Goal: Information Seeking & Learning: Learn about a topic

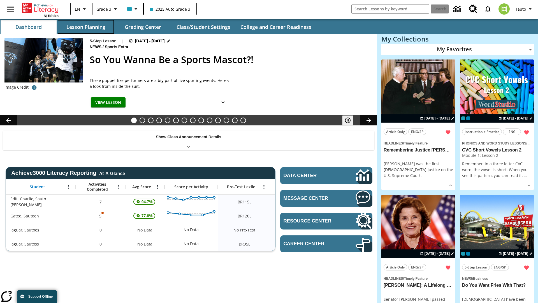
click at [86, 27] on button "Lesson Planning" at bounding box center [86, 26] width 56 height 13
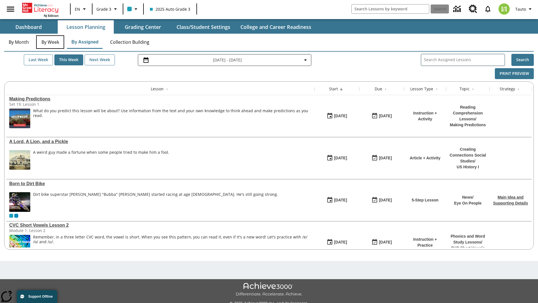
click at [50, 42] on button "By Week" at bounding box center [50, 41] width 28 height 13
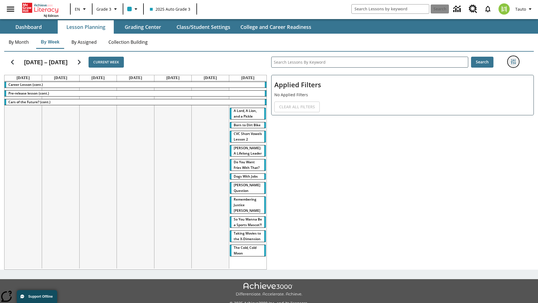
click at [513, 62] on icon "Filters Side menu" at bounding box center [513, 61] width 5 height 5
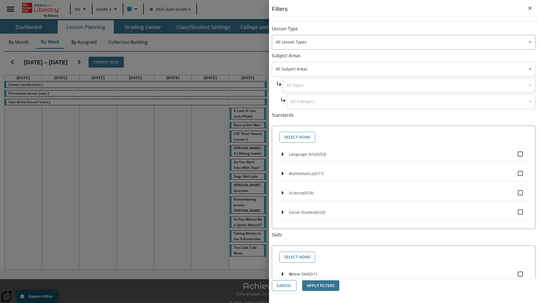
click at [404, 69] on body "Skip to main content NJ Edition EN Grade 3 2025 Auto Grade 3 Search 0 Tauto Das…" at bounding box center [269, 157] width 538 height 315
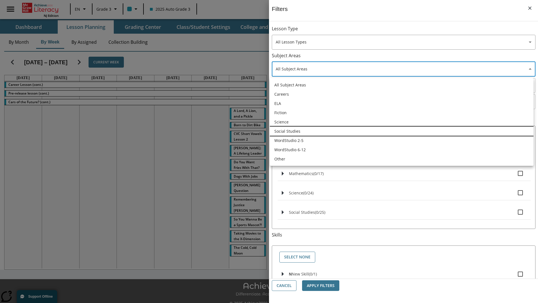
click at [402, 131] on li "Social Studies" at bounding box center [402, 130] width 264 height 9
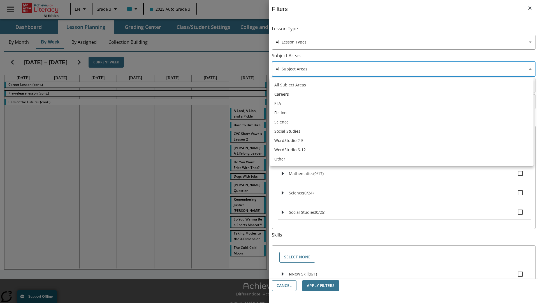
type input "3"
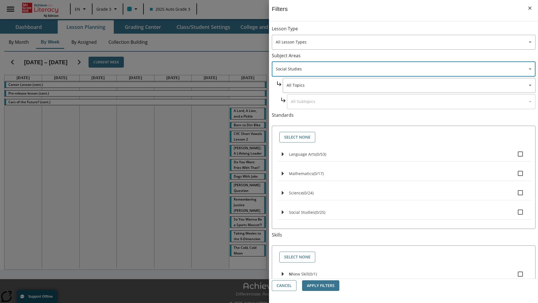
scroll to position [0, 0]
click at [409, 31] on body "Skip to main content NJ Edition EN Grade 3 2025 Auto Grade 3 Search 0 Tauto Das…" at bounding box center [269, 157] width 538 height 315
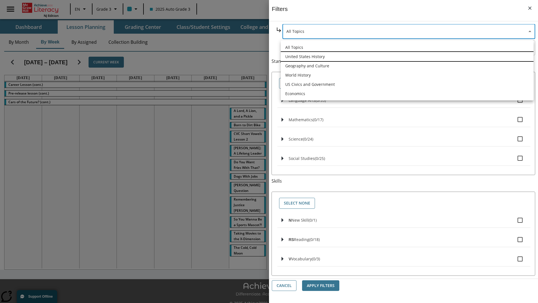
click at [407, 56] on li "United States History" at bounding box center [407, 56] width 253 height 9
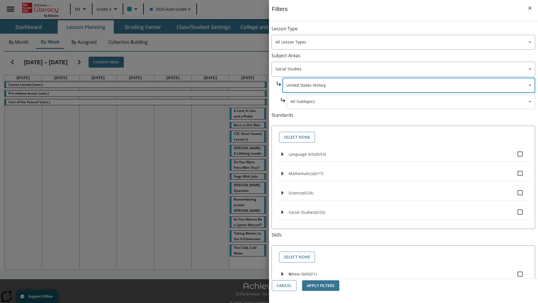
click at [411, 31] on body "Skip to main content NJ Edition EN Grade 3 2025 Auto Grade 3 Search 0 Tauto Das…" at bounding box center [269, 157] width 538 height 315
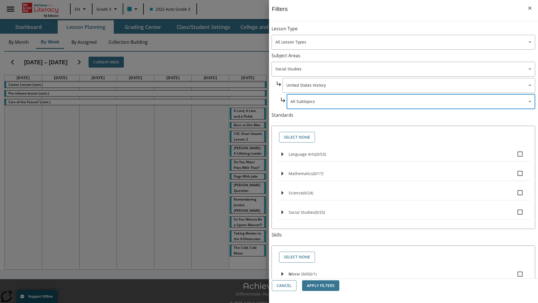
scroll to position [54, 0]
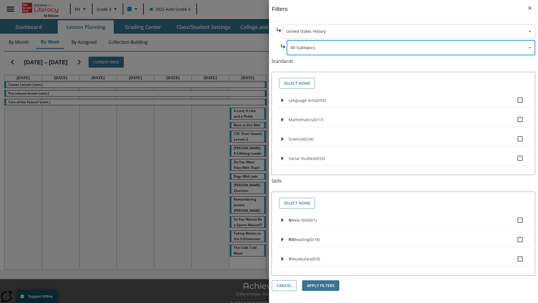
click at [409, 31] on body "Skip to main content NJ Edition EN Grade 3 2025 Auto Grade 3 Search 0 Tauto Das…" at bounding box center [269, 157] width 538 height 315
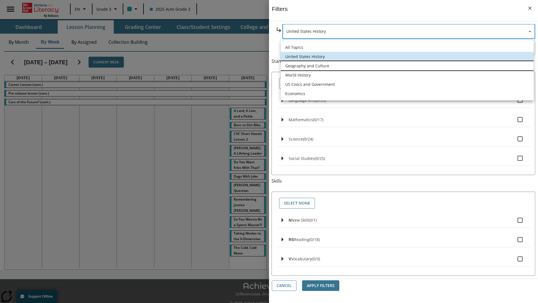
click at [407, 66] on li "Geography and Culture" at bounding box center [407, 65] width 253 height 9
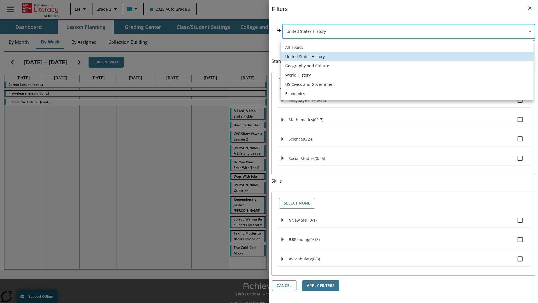
type input "186"
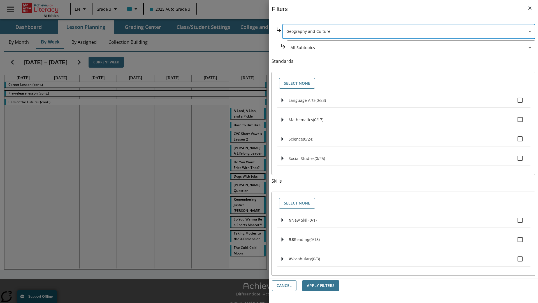
scroll to position [0, 0]
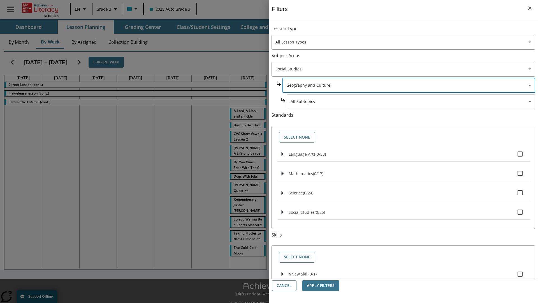
click at [411, 31] on body "Skip to main content NJ Edition EN Grade 3 2025 Auto Grade 3 Search 0 Tauto Das…" at bounding box center [269, 157] width 538 height 315
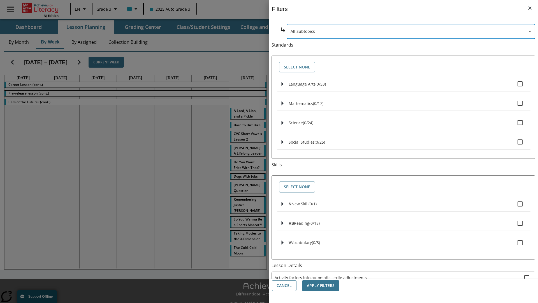
click at [409, 85] on body "Skip to main content NJ Edition EN Grade 3 2025 Auto Grade 3 Search 0 Tauto Das…" at bounding box center [269, 157] width 538 height 315
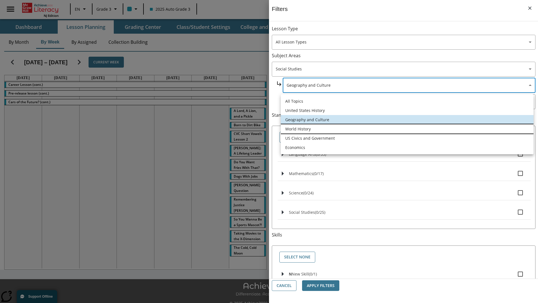
click at [407, 129] on li "World History" at bounding box center [407, 128] width 253 height 9
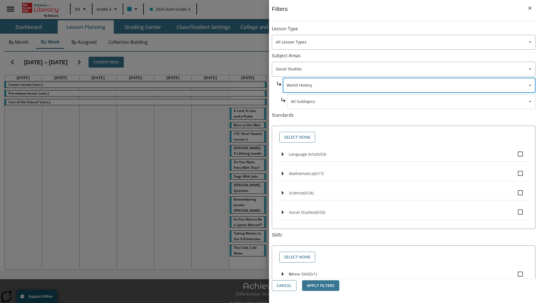
click at [411, 102] on body "Skip to main content NJ Edition EN Grade 3 2025 Auto Grade 3 Search 0 Tauto Das…" at bounding box center [269, 157] width 538 height 315
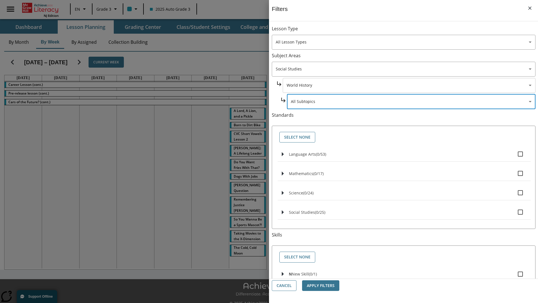
click at [409, 85] on body "Skip to main content NJ Edition EN Grade 3 2025 Auto Grade 3 Search 0 Tauto Das…" at bounding box center [269, 157] width 538 height 315
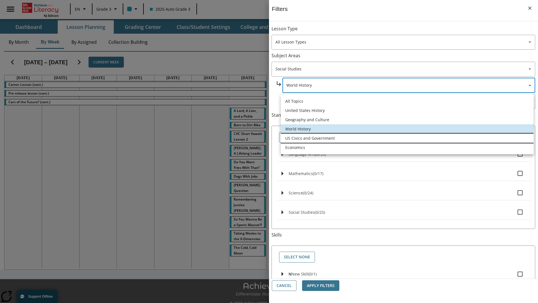
click at [407, 138] on li "US Civics and Government" at bounding box center [407, 137] width 253 height 9
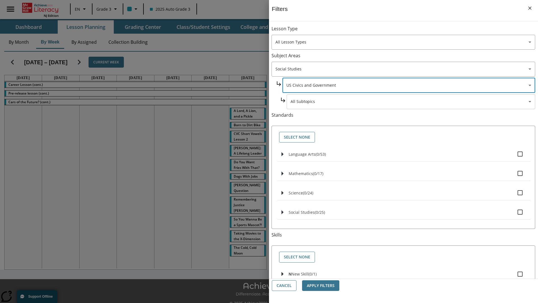
click at [411, 102] on body "Skip to main content NJ Edition EN Grade 3 2025 Auto Grade 3 Search 0 Tauto Das…" at bounding box center [269, 157] width 538 height 315
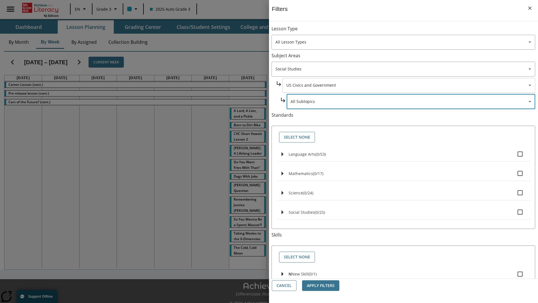
click at [409, 85] on body "Skip to main content NJ Edition EN Grade 3 2025 Auto Grade 3 Search 0 Tauto Das…" at bounding box center [269, 157] width 538 height 315
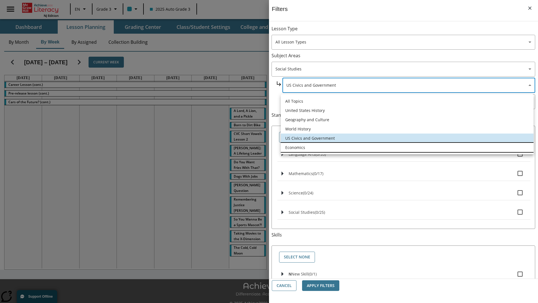
click at [407, 147] on li "Economics" at bounding box center [407, 147] width 253 height 9
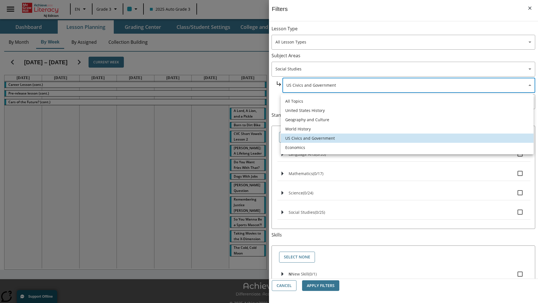
type input "195"
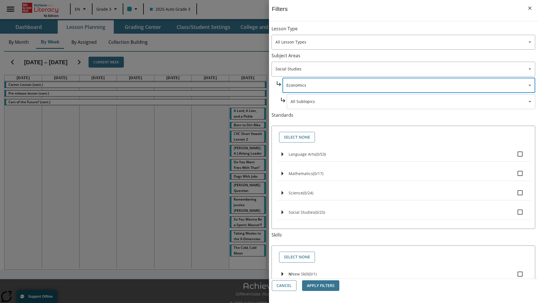
click at [411, 31] on body "Skip to main content NJ Edition EN Grade 3 2025 Auto Grade 3 Search 0 Tauto Das…" at bounding box center [269, 157] width 538 height 315
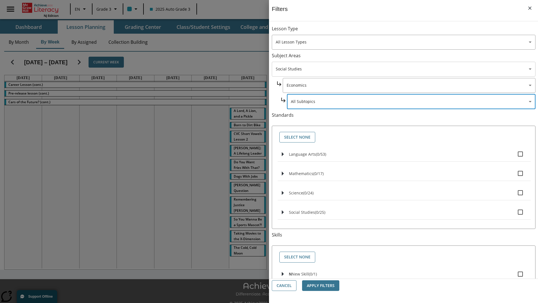
click at [404, 31] on body "Skip to main content NJ Edition EN Grade 3 2025 Auto Grade 3 Search 0 Tauto Das…" at bounding box center [269, 157] width 538 height 315
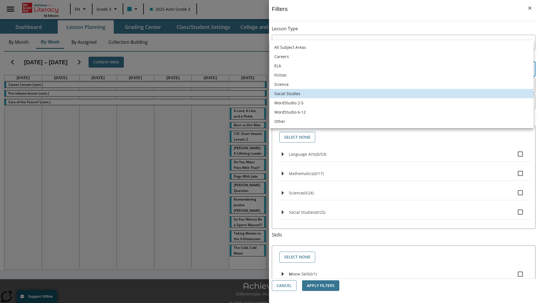
scroll to position [38, 0]
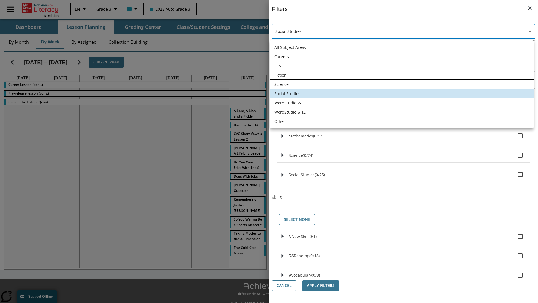
click at [402, 84] on li "Science" at bounding box center [402, 84] width 264 height 9
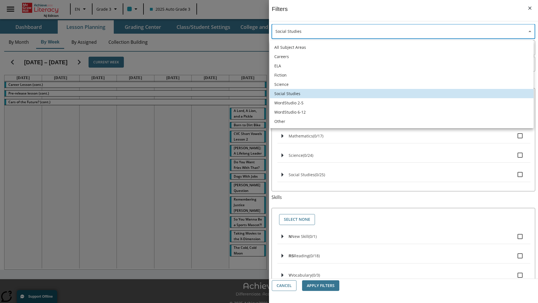
type input "2"
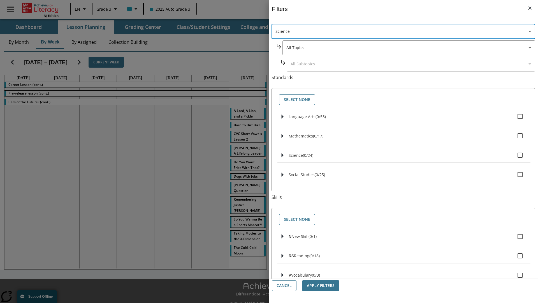
scroll to position [0, 0]
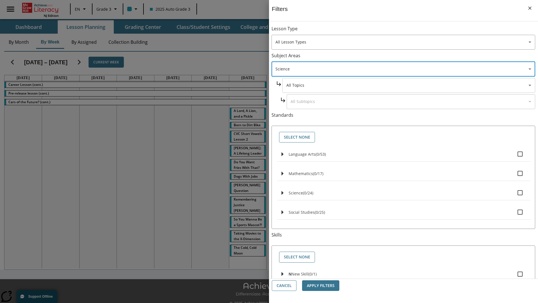
click at [409, 31] on body "Skip to main content NJ Edition EN Grade 3 2025 Auto Grade 3 Search 0 Tauto Das…" at bounding box center [269, 157] width 538 height 315
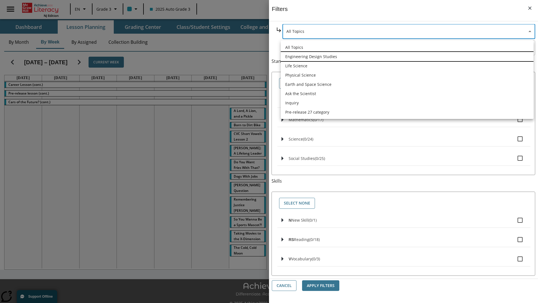
click at [407, 56] on li "Engineering Design Studies" at bounding box center [407, 56] width 253 height 9
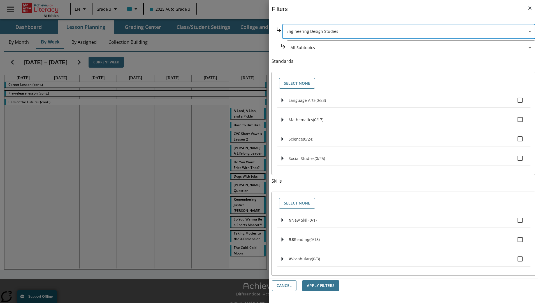
scroll to position [0, 0]
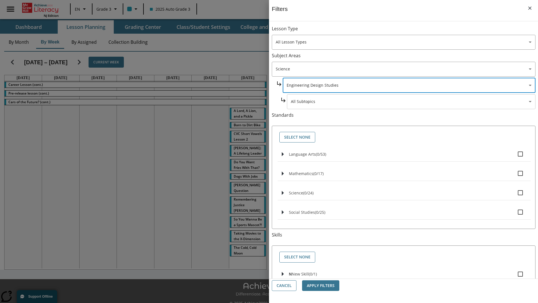
click at [411, 102] on body "Skip to main content NJ Edition EN Grade 3 2025 Auto Grade 3 Search 0 Tauto Das…" at bounding box center [269, 157] width 538 height 315
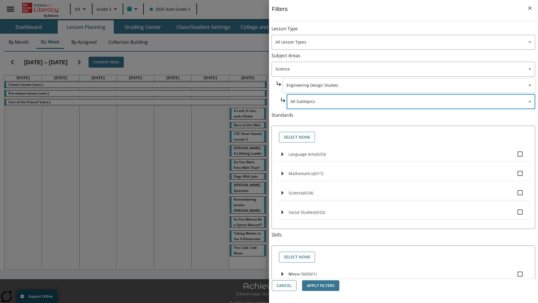
click at [409, 85] on body "Skip to main content NJ Edition EN Grade 3 2025 Auto Grade 3 Search 0 Tauto Das…" at bounding box center [269, 157] width 538 height 315
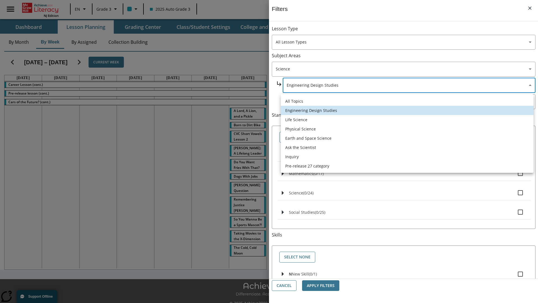
click at [407, 119] on li "Life Science" at bounding box center [407, 119] width 253 height 9
type input "189"
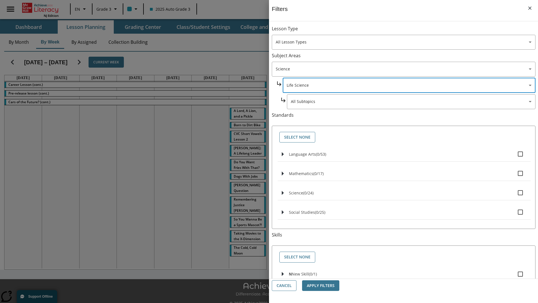
scroll to position [0, 0]
click at [411, 31] on body "Skip to main content NJ Edition EN Grade 3 2025 Auto Grade 3 Search 0 Tauto Das…" at bounding box center [269, 157] width 538 height 315
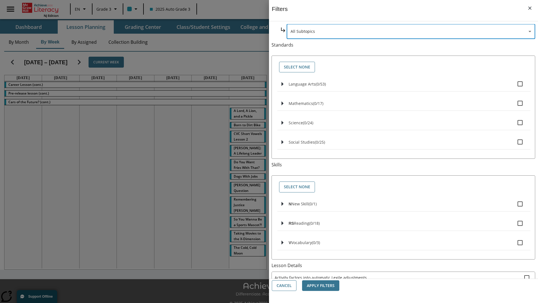
scroll to position [0, 0]
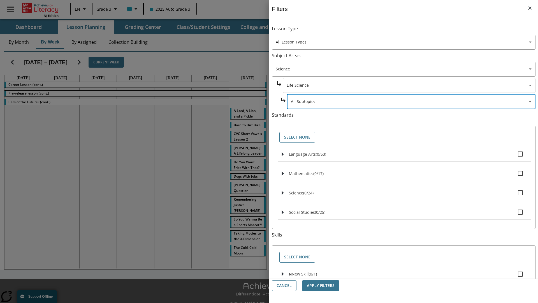
click at [409, 85] on body "Skip to main content NJ Edition EN Grade 3 2025 Auto Grade 3 Search 0 Tauto Das…" at bounding box center [269, 157] width 538 height 315
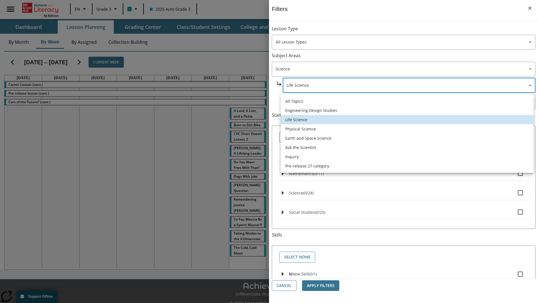
scroll to position [0, 0]
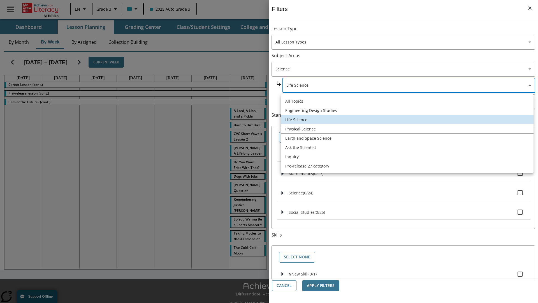
click at [407, 129] on li "Physical Science" at bounding box center [407, 128] width 253 height 9
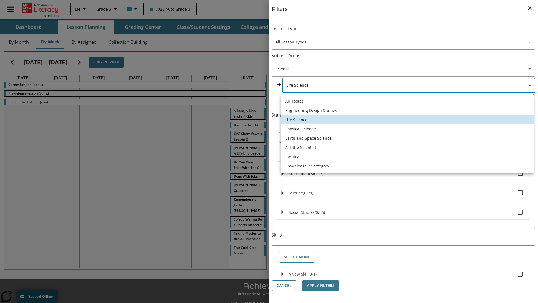
type input "190"
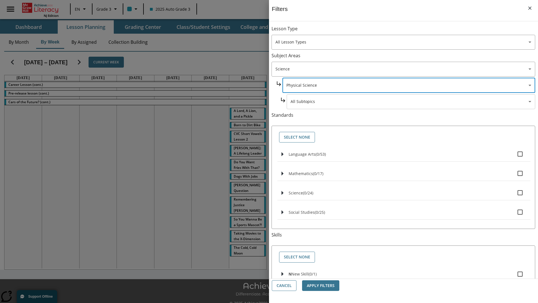
click at [411, 102] on body "Skip to main content NJ Edition EN Grade 3 2025 Auto Grade 3 Search 0 Tauto Das…" at bounding box center [269, 157] width 538 height 315
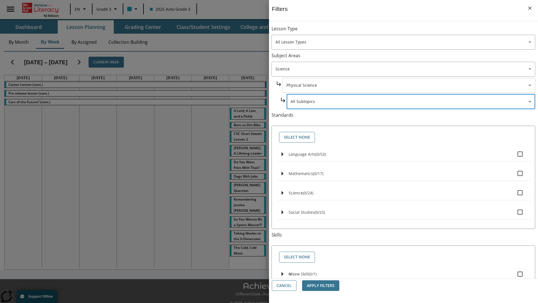
click at [409, 85] on body "Skip to main content NJ Edition EN Grade 3 2025 Auto Grade 3 Search 0 Tauto Das…" at bounding box center [269, 157] width 538 height 315
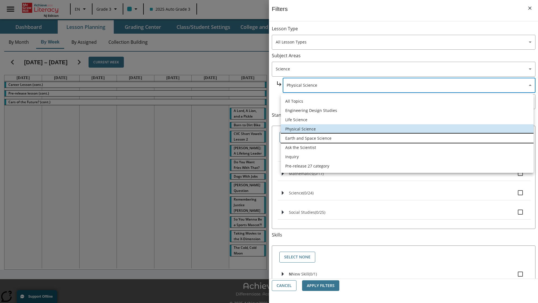
click at [407, 138] on li "Earth and Space Science" at bounding box center [407, 137] width 253 height 9
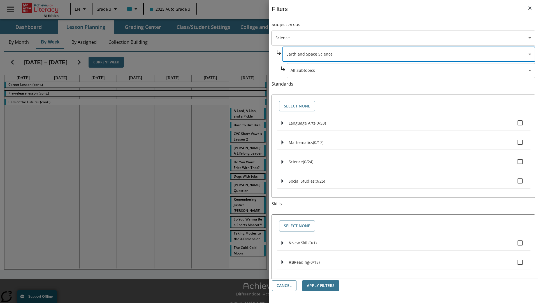
click at [411, 31] on body "Skip to main content NJ Edition EN Grade 3 2025 Auto Grade 3 Search 0 Tauto Das…" at bounding box center [269, 157] width 538 height 315
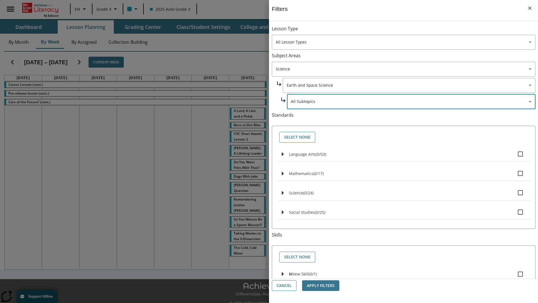
scroll to position [0, 0]
click at [409, 31] on body "Skip to main content NJ Edition EN Grade 3 2025 Auto Grade 3 Search 0 Tauto Das…" at bounding box center [269, 157] width 538 height 315
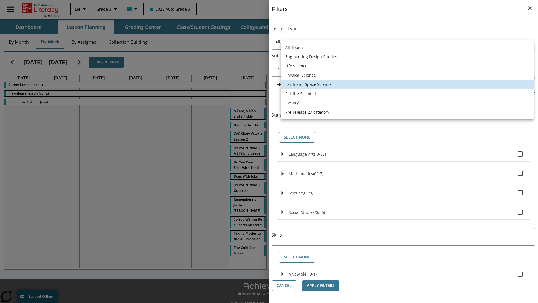
scroll to position [54, 0]
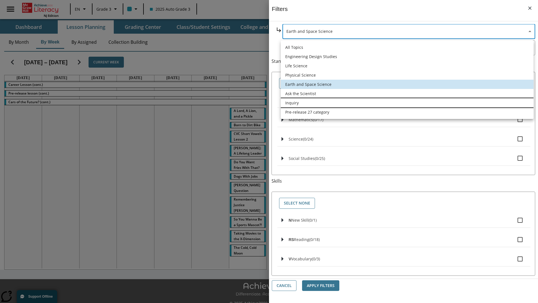
click at [407, 103] on li "Inquiry" at bounding box center [407, 102] width 253 height 9
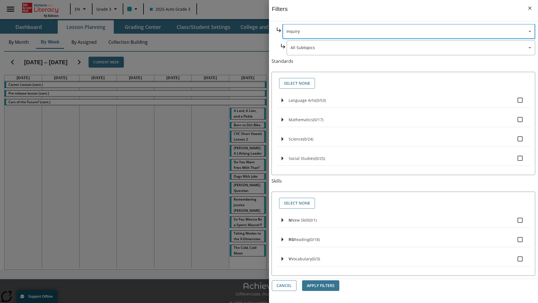
scroll to position [0, 0]
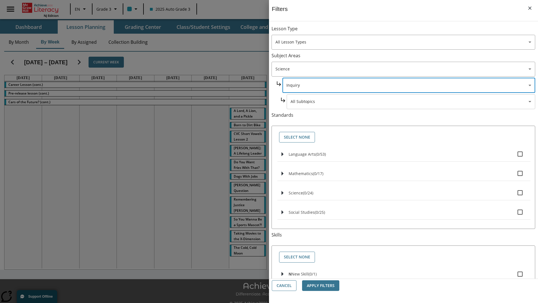
click at [411, 31] on body "Skip to main content NJ Edition EN Grade 3 2025 Auto Grade 3 Search 0 Tauto Das…" at bounding box center [269, 157] width 538 height 315
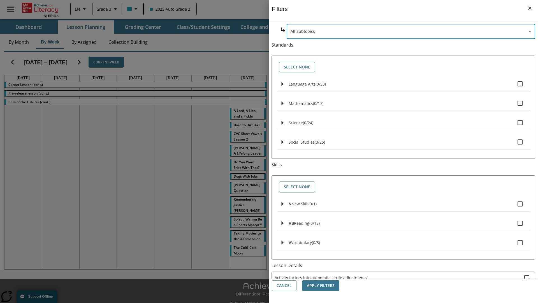
scroll to position [0, 0]
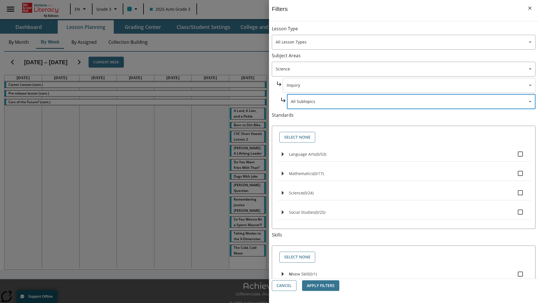
click at [409, 85] on body "Skip to main content NJ Edition EN Grade 3 2025 Auto Grade 3 Search 0 Tauto Das…" at bounding box center [269, 157] width 538 height 315
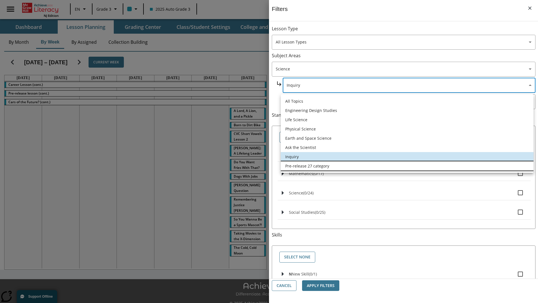
click at [407, 166] on li "Pre-release 27 category" at bounding box center [407, 165] width 253 height 9
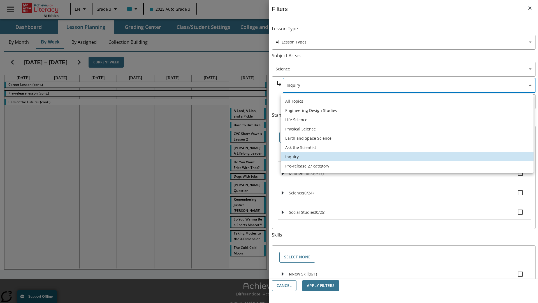
type input "271"
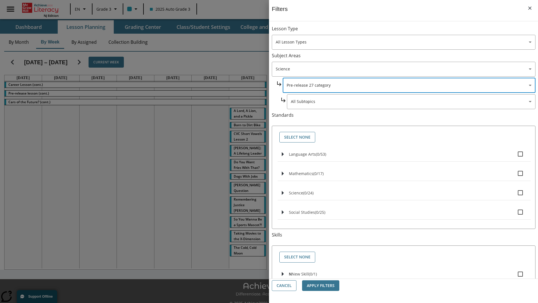
scroll to position [0, 0]
click at [411, 31] on body "Skip to main content NJ Edition EN Grade 3 2025 Auto Grade 3 Search 0 Tauto Das…" at bounding box center [269, 157] width 538 height 315
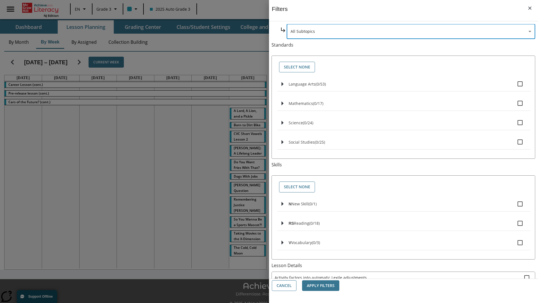
click at [404, 69] on body "Skip to main content NJ Edition EN Grade 3 2025 Auto Grade 3 Search 0 Tauto Das…" at bounding box center [269, 157] width 538 height 315
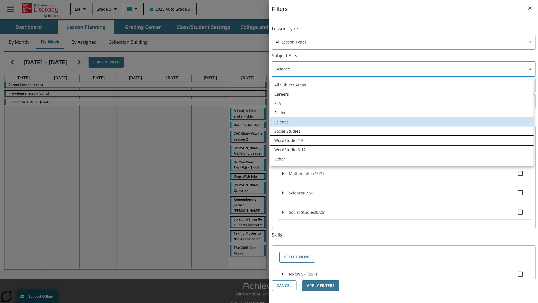
click at [402, 140] on li "WordStudio 2-5" at bounding box center [402, 140] width 264 height 9
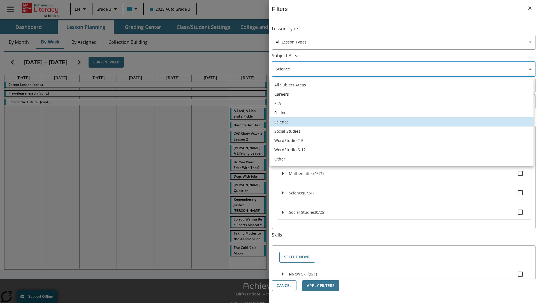
type input "6"
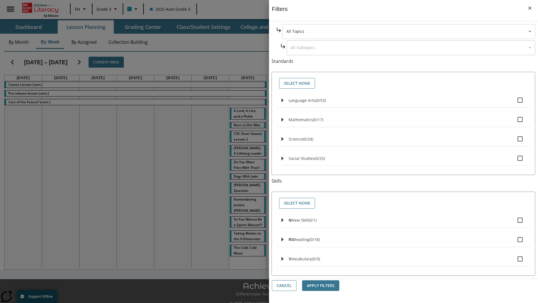
click at [409, 31] on body "Skip to main content NJ Edition EN Grade 3 2025 Auto Grade 3 Search 0 Tauto Das…" at bounding box center [269, 157] width 538 height 315
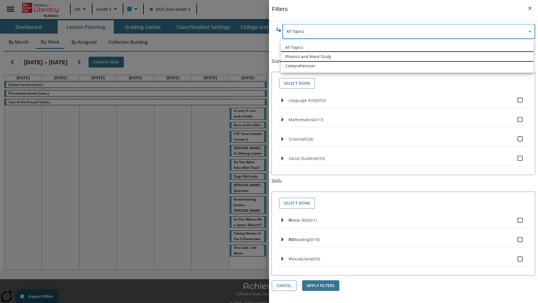
click at [407, 56] on li "Phonics and Word Study" at bounding box center [407, 56] width 253 height 9
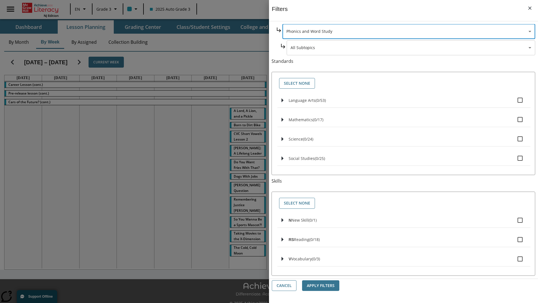
click at [411, 102] on body "Skip to main content NJ Edition EN Grade 3 2025 Auto Grade 3 Search 0 Tauto Das…" at bounding box center [269, 157] width 538 height 315
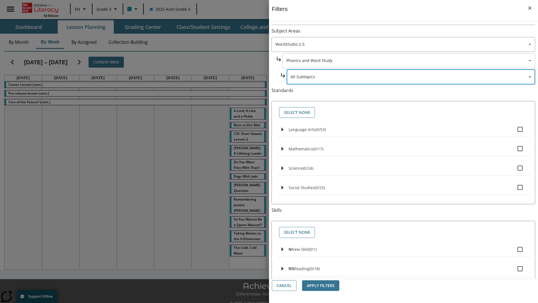
click at [409, 31] on body "Skip to main content NJ Edition EN Grade 3 2025 Auto Grade 3 Search 0 Tauto Das…" at bounding box center [269, 157] width 538 height 315
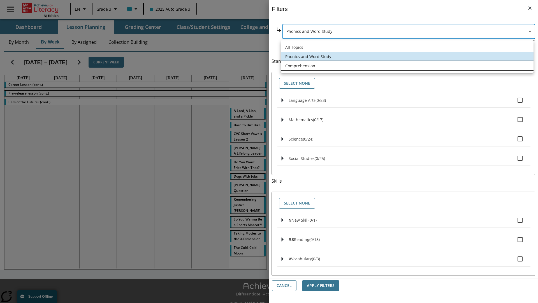
click at [407, 66] on li "Comprehension" at bounding box center [407, 65] width 253 height 9
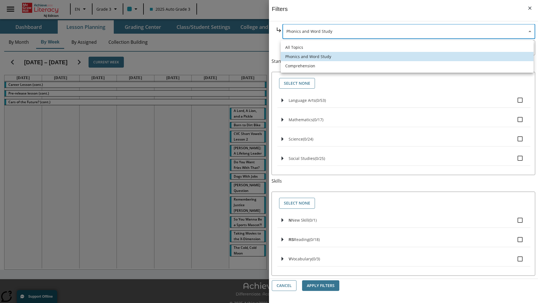
type input "252"
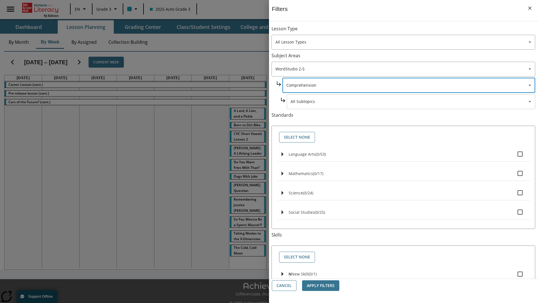
click at [411, 31] on body "Skip to main content NJ Edition EN Grade 3 2025 Auto Grade 3 Search 0 Tauto Das…" at bounding box center [269, 157] width 538 height 315
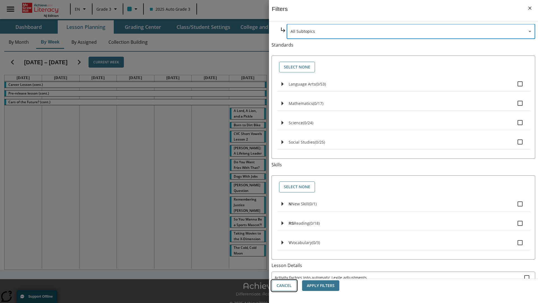
click at [284, 285] on button "Cancel" at bounding box center [284, 285] width 25 height 11
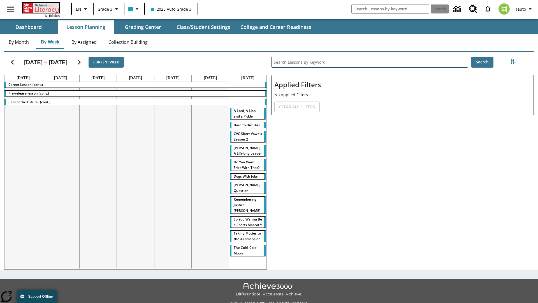
click at [40, 8] on icon "Home" at bounding box center [41, 8] width 37 height 10
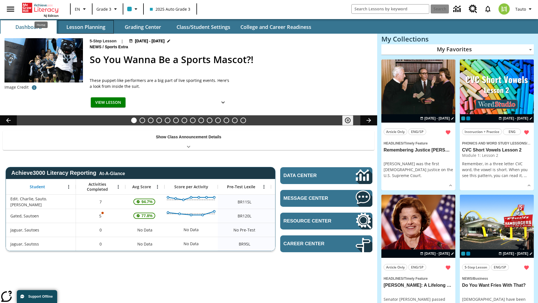
click at [86, 27] on button "Lesson Planning" at bounding box center [86, 26] width 56 height 13
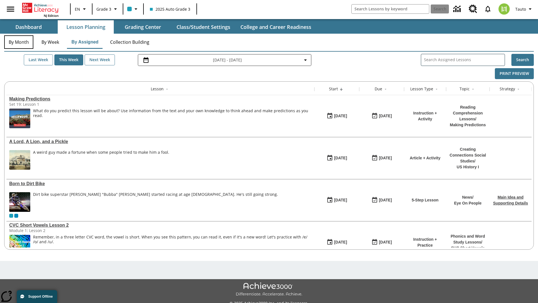
click at [19, 42] on button "By Month" at bounding box center [18, 41] width 29 height 13
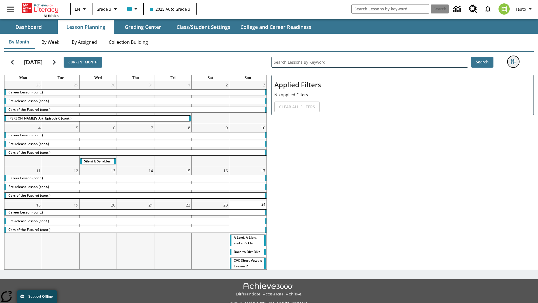
click at [513, 62] on icon "Filters Side menu" at bounding box center [513, 61] width 5 height 5
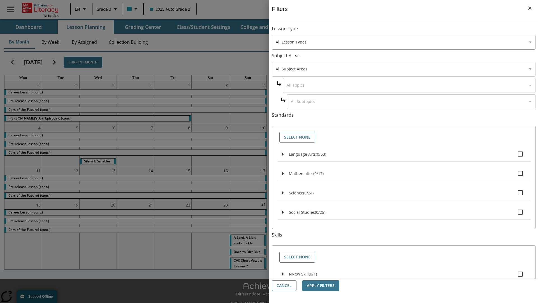
click at [404, 69] on body "Skip to main content [GEOGRAPHIC_DATA] Edition EN Grade 3 2025 Auto Grade 3 Sea…" at bounding box center [269, 157] width 538 height 315
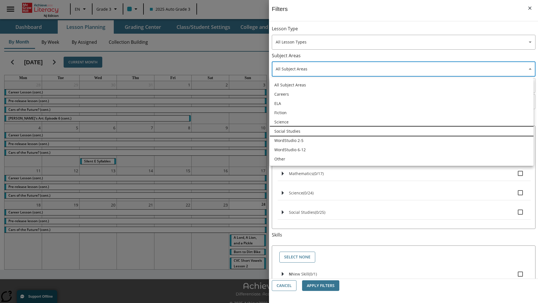
click at [402, 131] on li "Social Studies" at bounding box center [402, 130] width 264 height 9
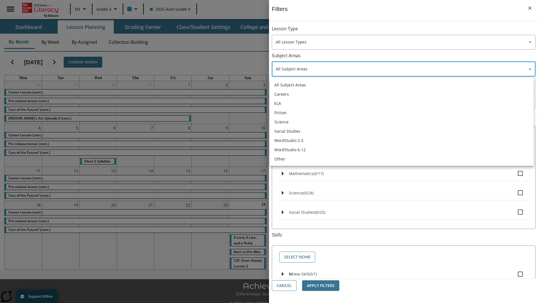
type input "3"
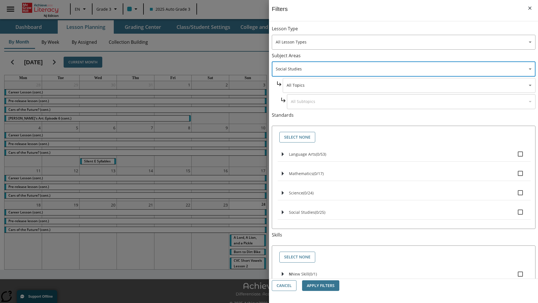
click at [409, 85] on body "Skip to main content [GEOGRAPHIC_DATA] Edition EN Grade 3 2025 Auto Grade 3 Sea…" at bounding box center [269, 157] width 538 height 315
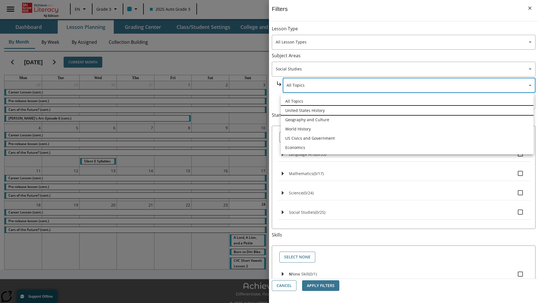
click at [407, 110] on li "United States History" at bounding box center [407, 110] width 253 height 9
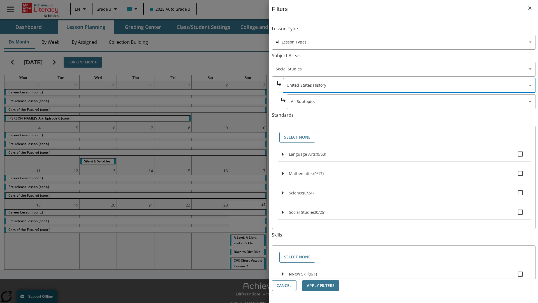
type input "184"
click at [411, 102] on body "Skip to main content [GEOGRAPHIC_DATA] Edition EN Grade 3 2025 Auto Grade 3 Sea…" at bounding box center [269, 157] width 538 height 315
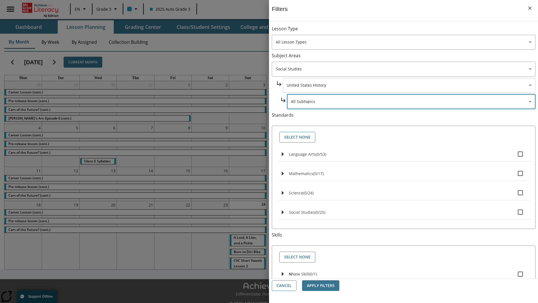
click at [409, 85] on body "Skip to main content [GEOGRAPHIC_DATA] Edition EN Grade 3 2025 Auto Grade 3 Sea…" at bounding box center [269, 157] width 538 height 315
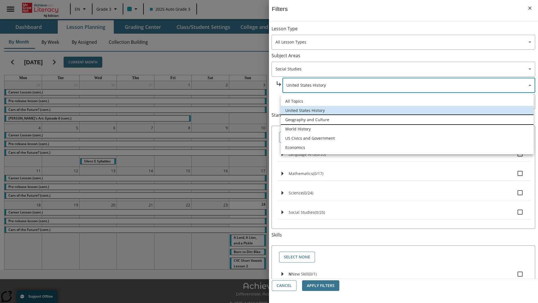
click at [407, 119] on li "Geography and Culture" at bounding box center [407, 119] width 253 height 9
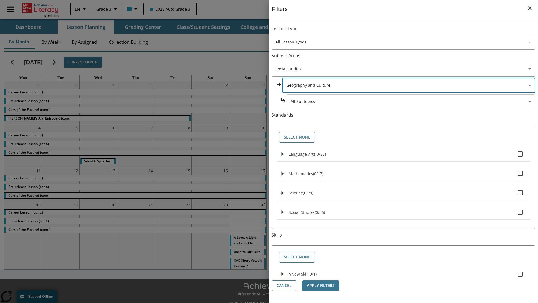
click at [411, 102] on body "Skip to main content [GEOGRAPHIC_DATA] Edition EN Grade 3 2025 Auto Grade 3 Sea…" at bounding box center [269, 157] width 538 height 315
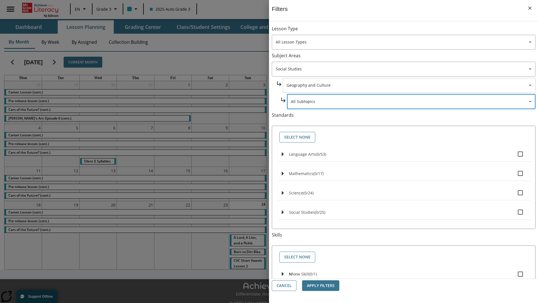
click at [409, 85] on body "Skip to main content [GEOGRAPHIC_DATA] Edition EN Grade 3 2025 Auto Grade 3 Sea…" at bounding box center [269, 157] width 538 height 315
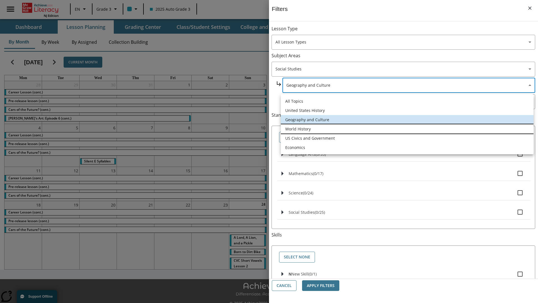
click at [407, 129] on li "World History" at bounding box center [407, 128] width 253 height 9
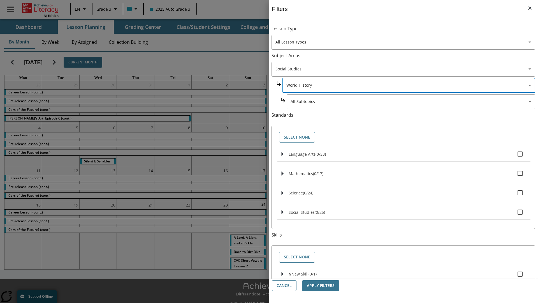
type input "193"
click at [411, 102] on body "Skip to main content [GEOGRAPHIC_DATA] Edition EN Grade 3 2025 Auto Grade 3 Sea…" at bounding box center [269, 157] width 538 height 315
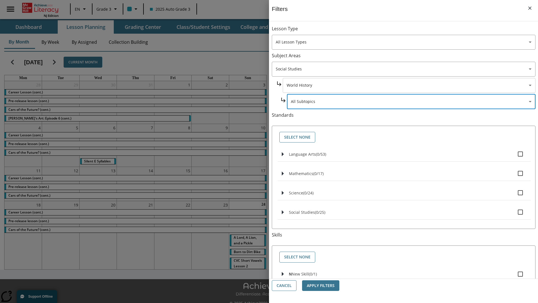
click at [409, 85] on body "Skip to main content [GEOGRAPHIC_DATA] Edition EN Grade 3 2025 Auto Grade 3 Sea…" at bounding box center [269, 157] width 538 height 315
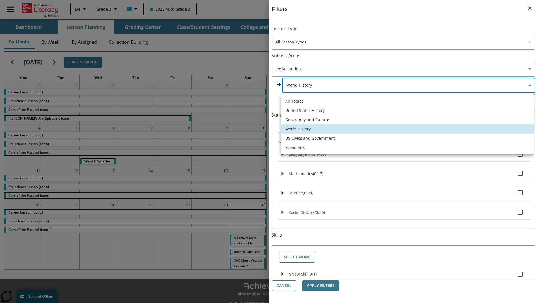
click at [407, 138] on li "US Civics and Government" at bounding box center [407, 137] width 253 height 9
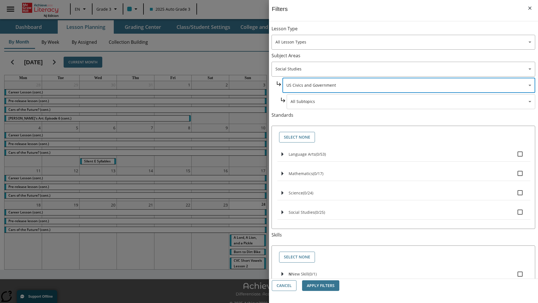
click at [411, 102] on body "Skip to main content [GEOGRAPHIC_DATA] Edition EN Grade 3 2025 Auto Grade 3 Sea…" at bounding box center [269, 157] width 538 height 315
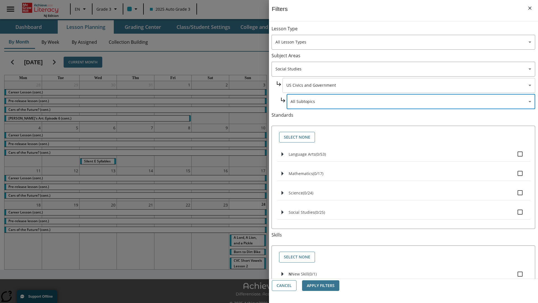
click at [409, 31] on body "Skip to main content [GEOGRAPHIC_DATA] Edition EN Grade 3 2025 Auto Grade 3 Sea…" at bounding box center [269, 157] width 538 height 315
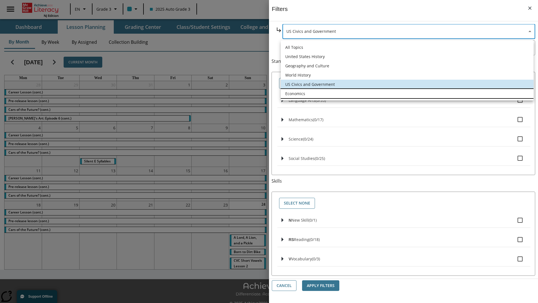
click at [407, 93] on li "Economics" at bounding box center [407, 93] width 253 height 9
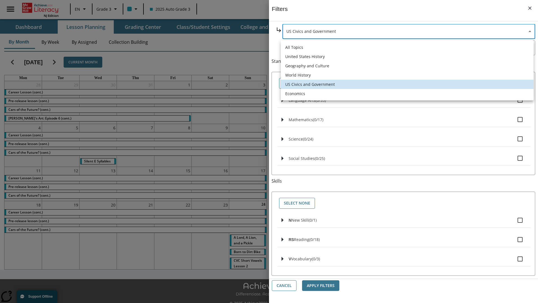
type input "195"
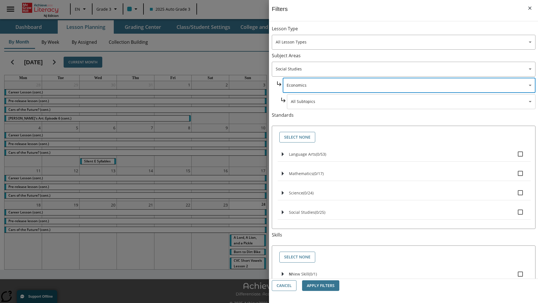
click at [411, 102] on body "Skip to main content [GEOGRAPHIC_DATA] Edition EN Grade 3 2025 Auto Grade 3 Sea…" at bounding box center [269, 157] width 538 height 315
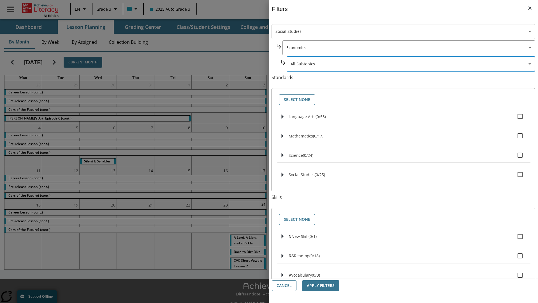
click at [404, 31] on body "Skip to main content [GEOGRAPHIC_DATA] Edition EN Grade 3 2025 Auto Grade 3 Sea…" at bounding box center [269, 157] width 538 height 315
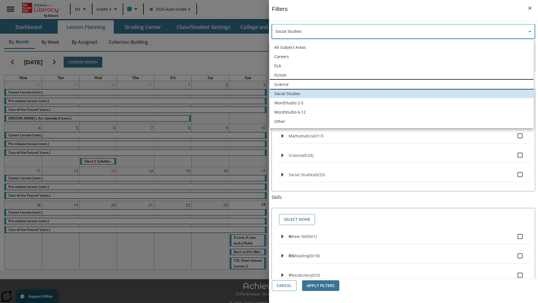
click at [402, 84] on li "Science" at bounding box center [402, 84] width 264 height 9
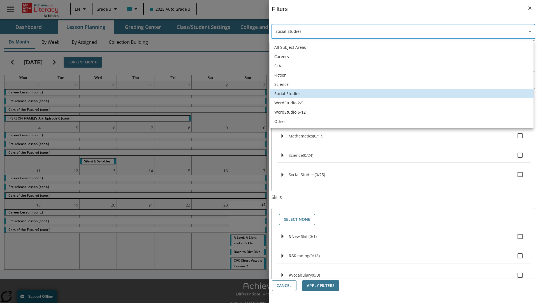
type input "2"
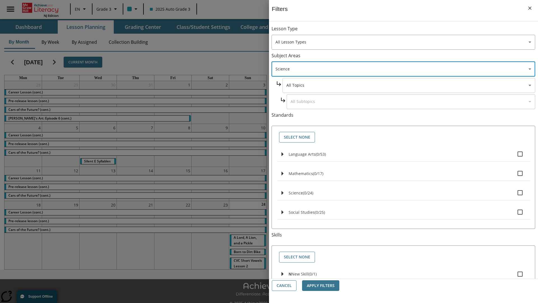
click at [409, 31] on body "Skip to main content [GEOGRAPHIC_DATA] Edition EN Grade 3 2025 Auto Grade 3 Sea…" at bounding box center [269, 157] width 538 height 315
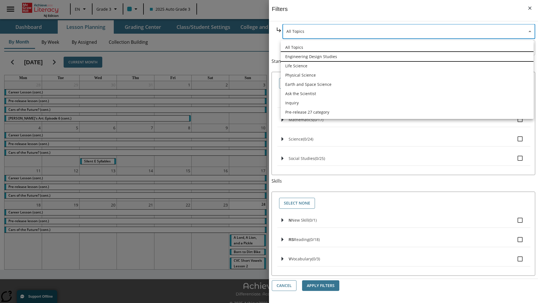
click at [407, 56] on li "Engineering Design Studies" at bounding box center [407, 56] width 253 height 9
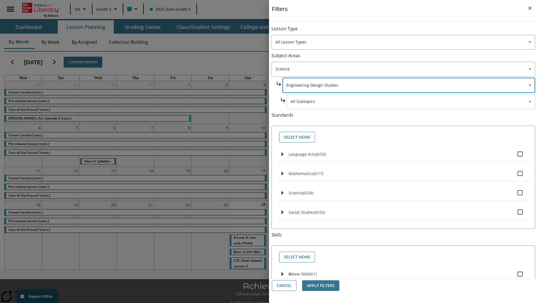
click at [411, 31] on body "Skip to main content [GEOGRAPHIC_DATA] Edition EN Grade 3 2025 Auto Grade 3 Sea…" at bounding box center [269, 157] width 538 height 315
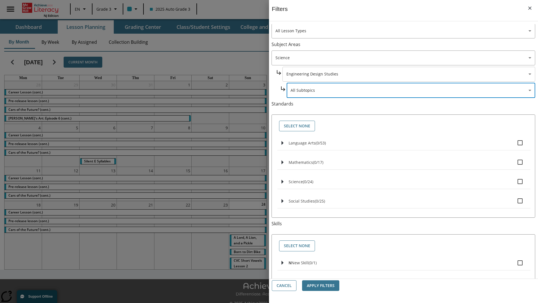
click at [409, 31] on body "Skip to main content [GEOGRAPHIC_DATA] Edition EN Grade 3 2025 Auto Grade 3 Sea…" at bounding box center [269, 157] width 538 height 315
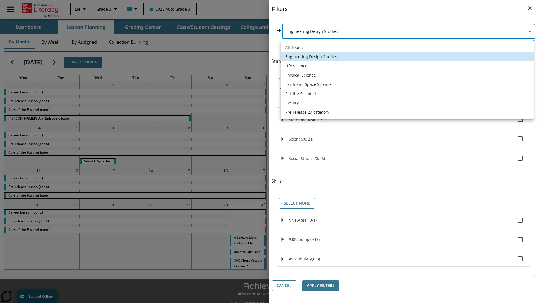
click at [407, 66] on li "Life Science" at bounding box center [407, 65] width 253 height 9
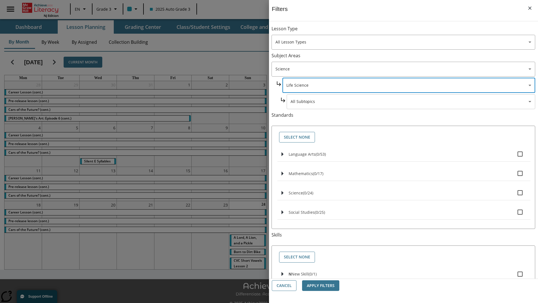
click at [411, 31] on body "Skip to main content [GEOGRAPHIC_DATA] Edition EN Grade 3 2025 Auto Grade 3 Sea…" at bounding box center [269, 157] width 538 height 315
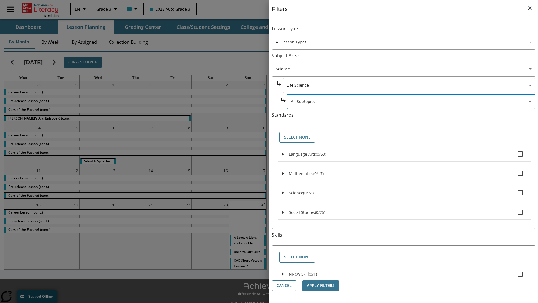
click at [409, 85] on body "Skip to main content [GEOGRAPHIC_DATA] Edition EN Grade 3 2025 Auto Grade 3 Sea…" at bounding box center [269, 157] width 538 height 315
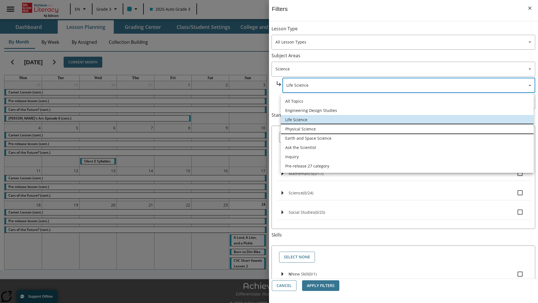
click at [407, 129] on li "Physical Science" at bounding box center [407, 128] width 253 height 9
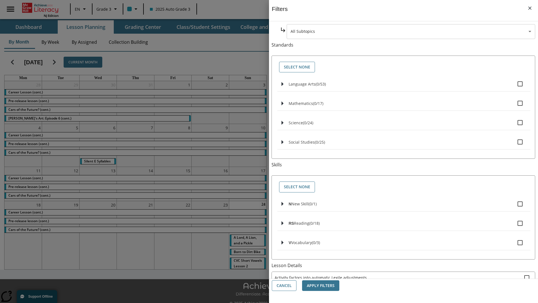
click at [411, 31] on body "Skip to main content [GEOGRAPHIC_DATA] Edition EN Grade 3 2025 Auto Grade 3 Sea…" at bounding box center [269, 157] width 538 height 315
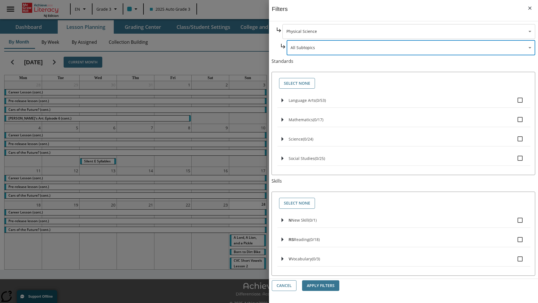
click at [409, 31] on body "Skip to main content [GEOGRAPHIC_DATA] Edition EN Grade 3 2025 Auto Grade 3 Sea…" at bounding box center [269, 157] width 538 height 315
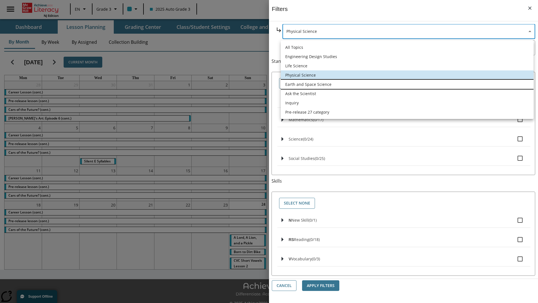
click at [407, 84] on li "Earth and Space Science" at bounding box center [407, 84] width 253 height 9
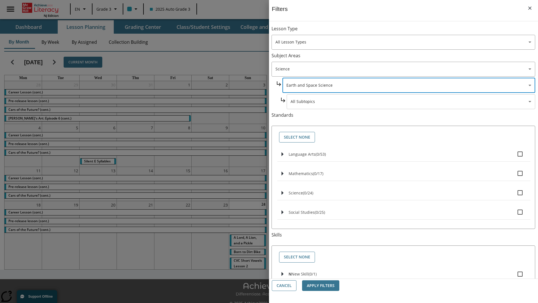
click at [411, 31] on body "Skip to main content [GEOGRAPHIC_DATA] Edition EN Grade 3 2025 Auto Grade 3 Sea…" at bounding box center [269, 157] width 538 height 315
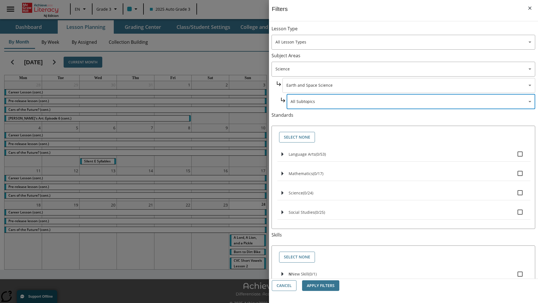
click at [409, 31] on body "Skip to main content [GEOGRAPHIC_DATA] Edition EN Grade 3 2025 Auto Grade 3 Sea…" at bounding box center [269, 157] width 538 height 315
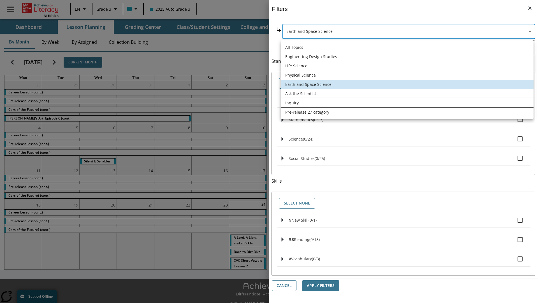
click at [407, 103] on li "Inquiry" at bounding box center [407, 102] width 253 height 9
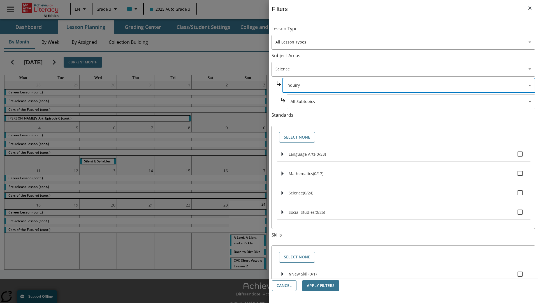
click at [411, 31] on body "Skip to main content [GEOGRAPHIC_DATA] Edition EN Grade 3 2025 Auto Grade 3 Sea…" at bounding box center [269, 157] width 538 height 315
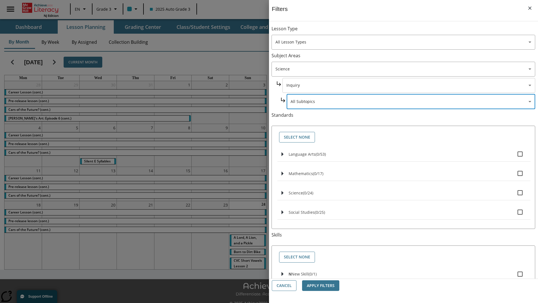
click at [409, 31] on body "Skip to main content [GEOGRAPHIC_DATA] Edition EN Grade 3 2025 Auto Grade 3 Sea…" at bounding box center [269, 157] width 538 height 315
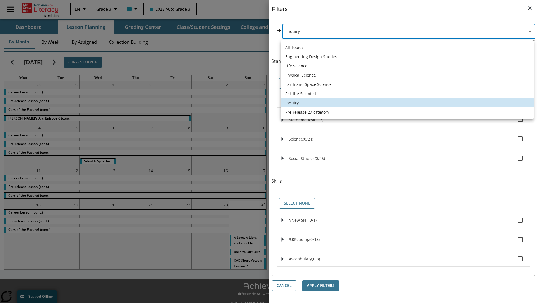
click at [407, 112] on li "Pre-release 27 category" at bounding box center [407, 111] width 253 height 9
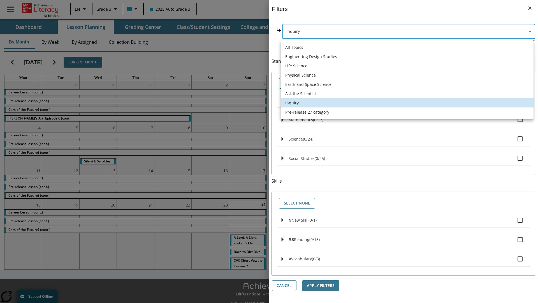
type input "271"
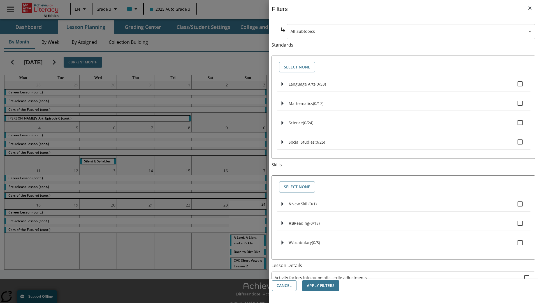
click at [411, 31] on body "Skip to main content [GEOGRAPHIC_DATA] Edition EN Grade 3 2025 Auto Grade 3 Sea…" at bounding box center [269, 157] width 538 height 315
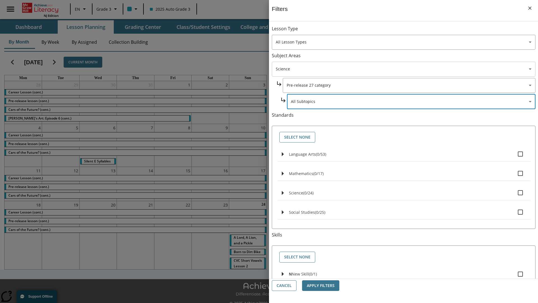
click at [404, 31] on body "Skip to main content [GEOGRAPHIC_DATA] Edition EN Grade 3 2025 Auto Grade 3 Sea…" at bounding box center [269, 157] width 538 height 315
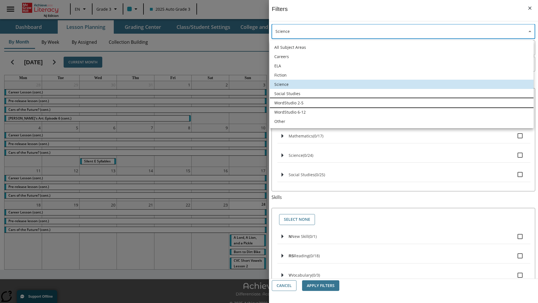
click at [402, 103] on li "WordStudio 2-5" at bounding box center [402, 102] width 264 height 9
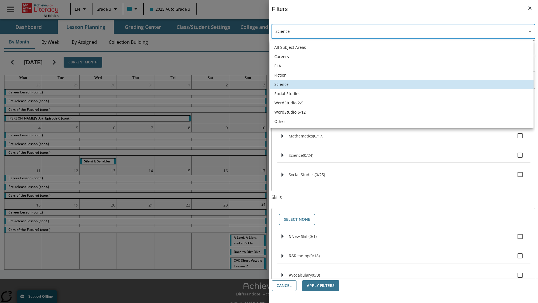
type input "6"
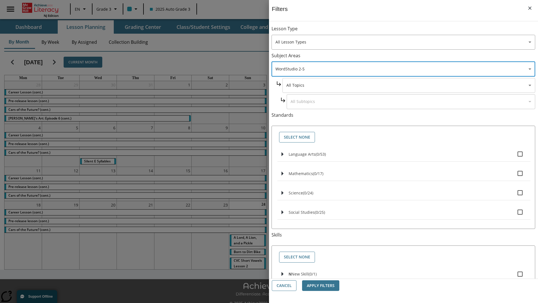
click at [409, 31] on body "Skip to main content [GEOGRAPHIC_DATA] Edition EN Grade 3 2025 Auto Grade 3 Sea…" at bounding box center [269, 157] width 538 height 315
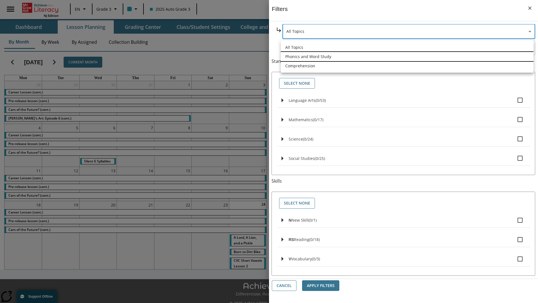
click at [407, 56] on li "Phonics and Word Study" at bounding box center [407, 56] width 253 height 9
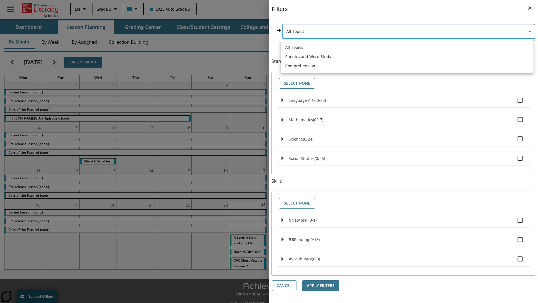
type input "249"
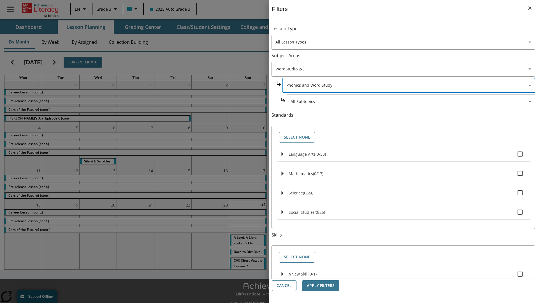
click at [411, 31] on body "Skip to main content [GEOGRAPHIC_DATA] Edition EN Grade 3 2025 Auto Grade 3 Sea…" at bounding box center [269, 157] width 538 height 315
